Goal: Check status

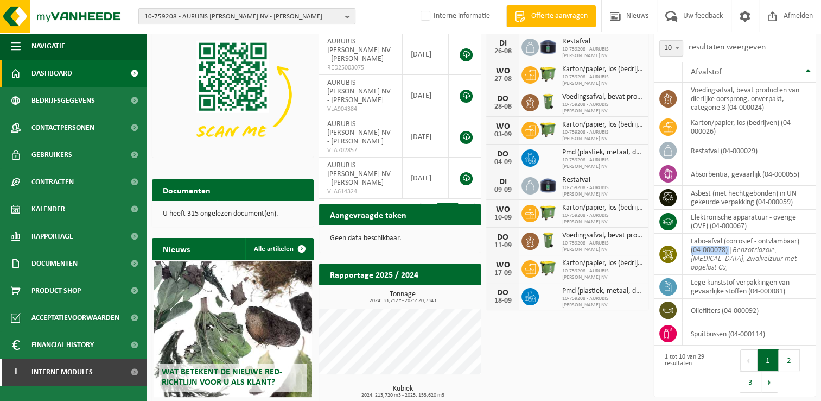
click at [207, 12] on span "10-759208 - AURUBIS OLEN NV - OLEN" at bounding box center [242, 17] width 196 height 16
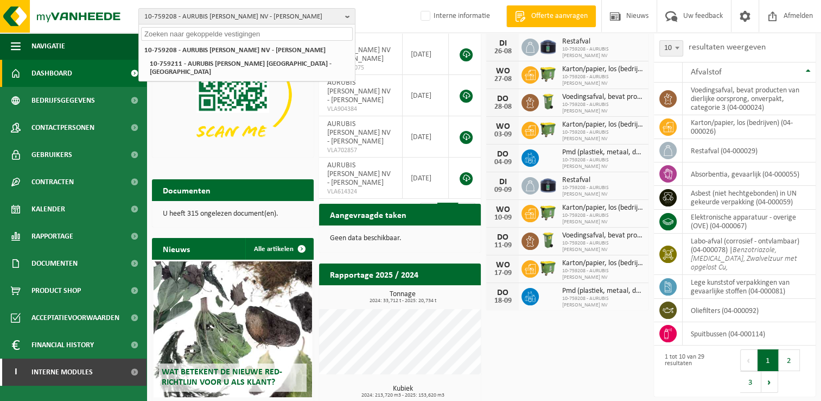
click at [204, 31] on input "text" at bounding box center [247, 34] width 212 height 14
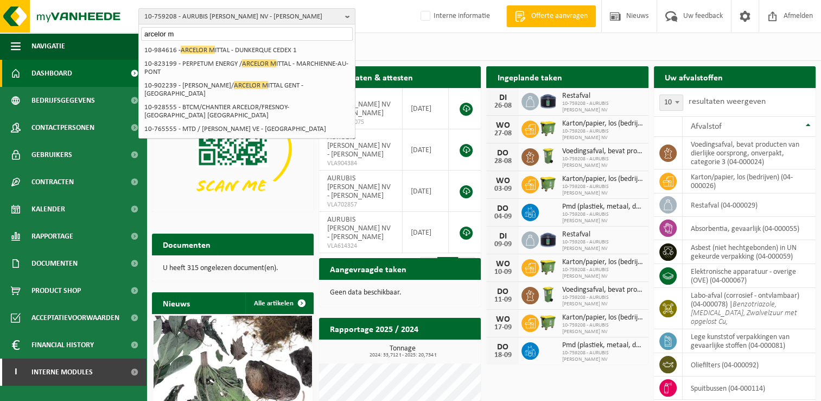
click at [198, 33] on input "arcelor m" at bounding box center [247, 34] width 212 height 14
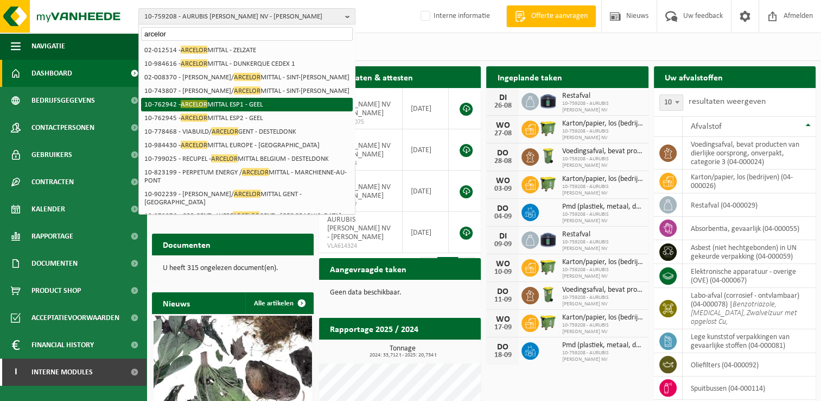
type input "arcelor"
click at [281, 105] on li "10-762942 - ARCELOR MITTAL ESP1 - GEEL" at bounding box center [247, 105] width 212 height 14
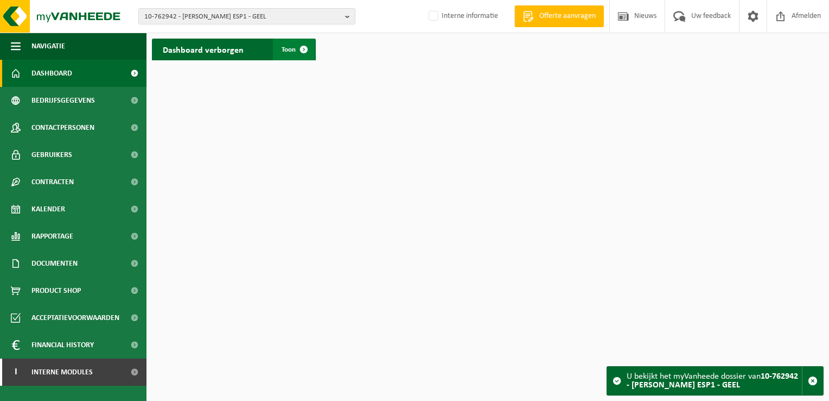
click at [308, 48] on span at bounding box center [304, 50] width 22 height 22
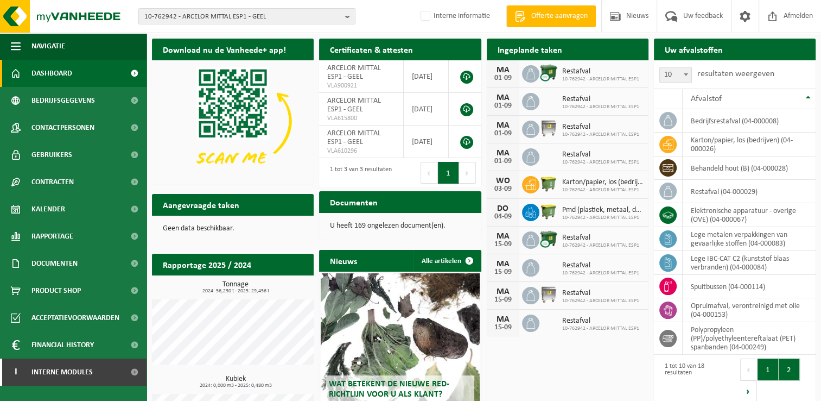
click at [792, 373] on button "2" at bounding box center [789, 369] width 21 height 22
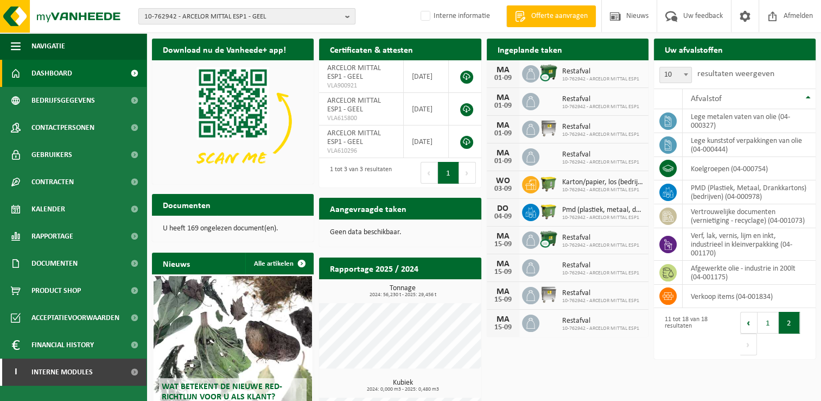
drag, startPoint x: 267, startPoint y: 15, endPoint x: 272, endPoint y: 14, distance: 5.5
click at [269, 14] on span "10-762942 - ARCELOR MITTAL ESP1 - GEEL" at bounding box center [242, 17] width 196 height 16
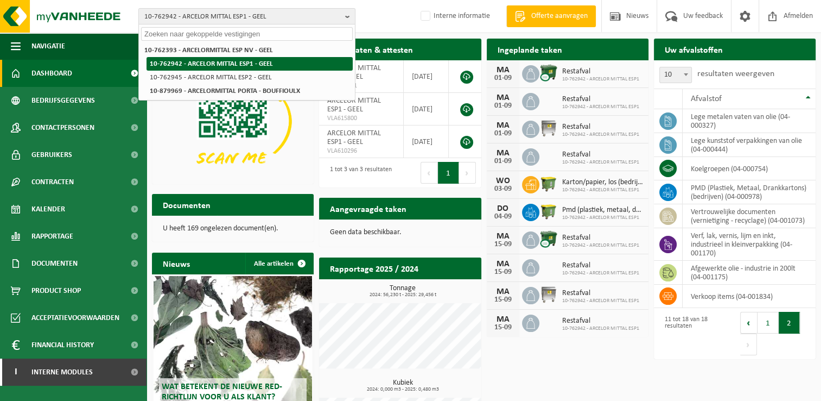
click at [267, 64] on li "10-762942 - ARCELOR MITTAL ESP1 - GEEL" at bounding box center [250, 64] width 206 height 14
click at [258, 64] on li "10-762942 - ARCELOR MITTAL ESP1 - GEEL" at bounding box center [250, 64] width 206 height 14
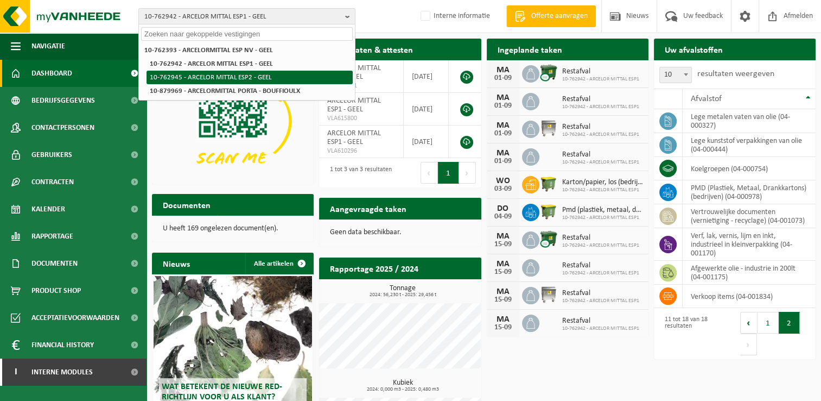
click at [255, 79] on li "10-762945 - ARCELOR MITTAL ESP2 - GEEL" at bounding box center [250, 78] width 206 height 14
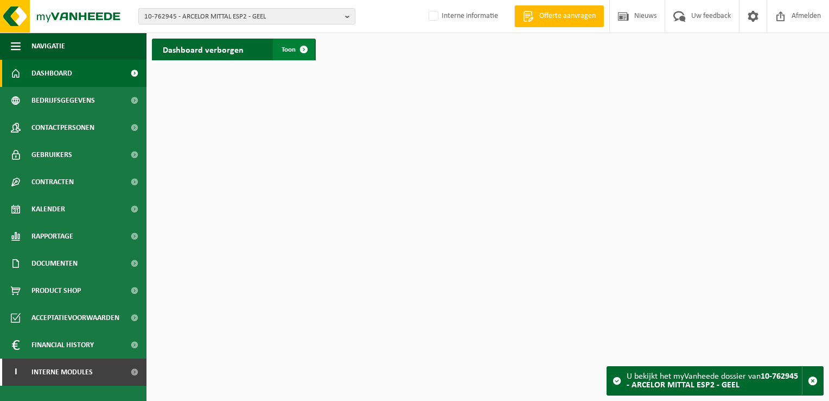
click at [304, 49] on span at bounding box center [304, 50] width 22 height 22
